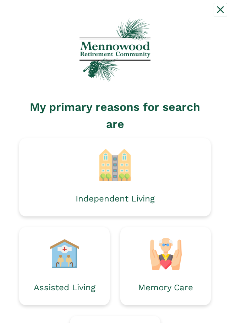
click at [72, 14] on div "Assisted Living" at bounding box center [64, 288] width 69 height 36
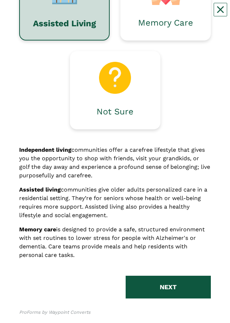
scroll to position [265, 0]
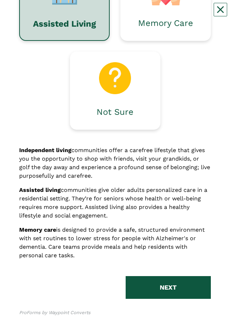
click at [99, 14] on p "Assisted living communities give older adults personalized care in a residentia…" at bounding box center [115, 203] width 192 height 34
click at [54, 14] on p "Assisted living communities give older adults personalized care in a residentia…" at bounding box center [115, 203] width 192 height 34
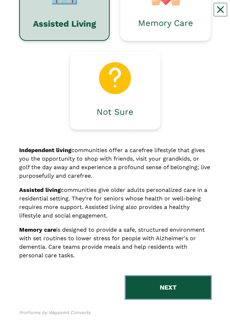
click at [175, 14] on button "NEXT" at bounding box center [168, 287] width 85 height 23
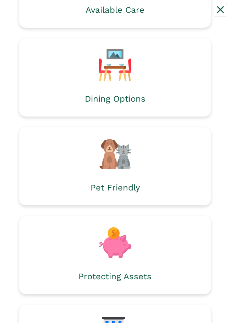
scroll to position [261, 0]
click at [135, 14] on div "Dining Options" at bounding box center [115, 98] width 61 height 9
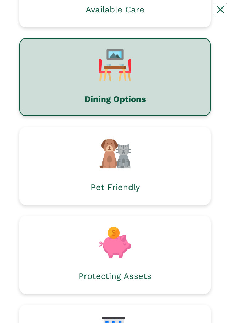
click at [142, 14] on div "Dining Options" at bounding box center [116, 99] width 62 height 9
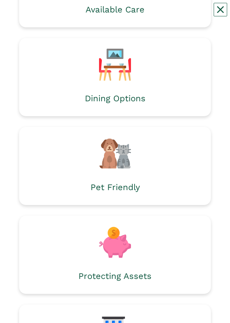
click at [102, 14] on img at bounding box center [115, 65] width 32 height 32
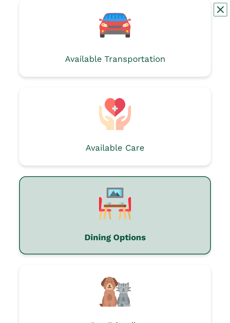
scroll to position [124, 0]
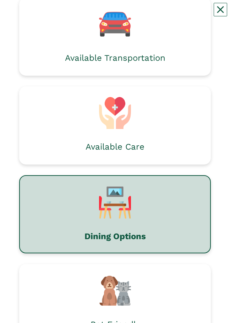
click at [119, 14] on img at bounding box center [115, 113] width 32 height 32
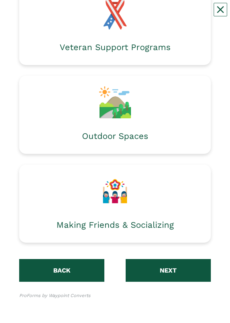
scroll to position [934, 0]
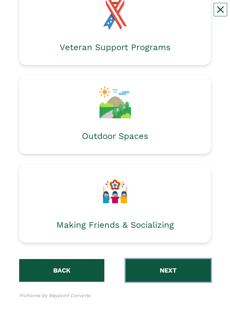
click at [181, 14] on button "NEXT" at bounding box center [168, 270] width 85 height 23
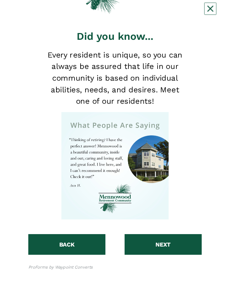
scroll to position [67, 0]
